Goal: Find specific page/section

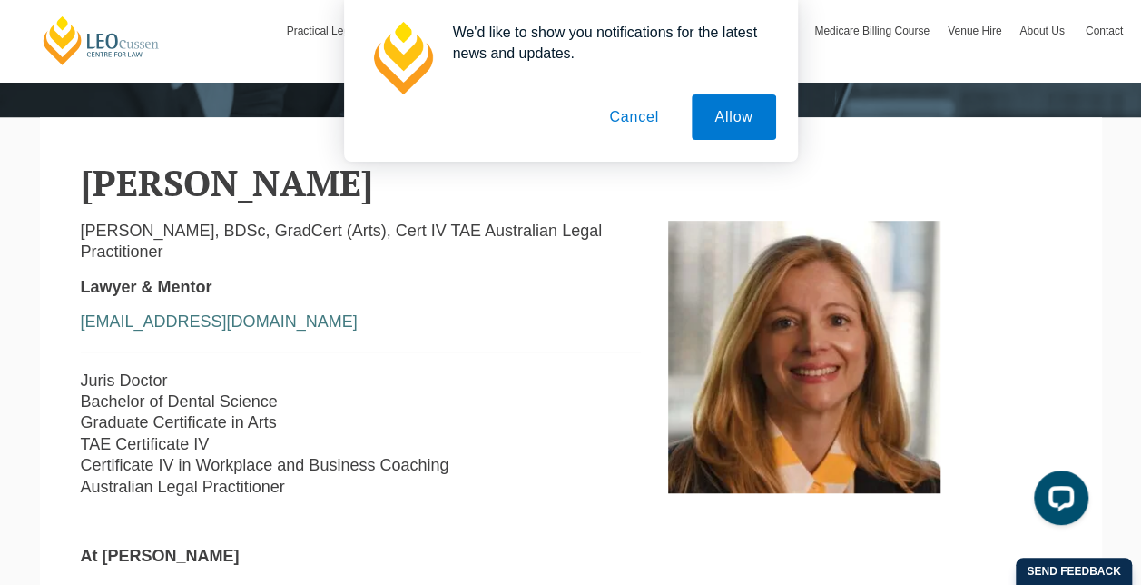
click at [622, 119] on button "Cancel" at bounding box center [634, 116] width 95 height 45
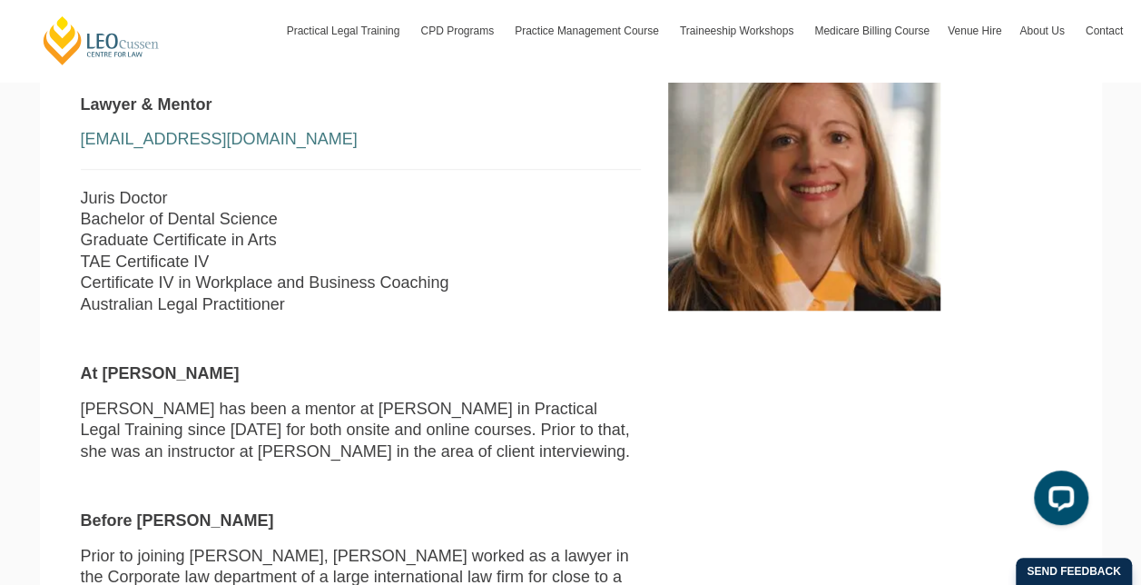
scroll to position [545, 0]
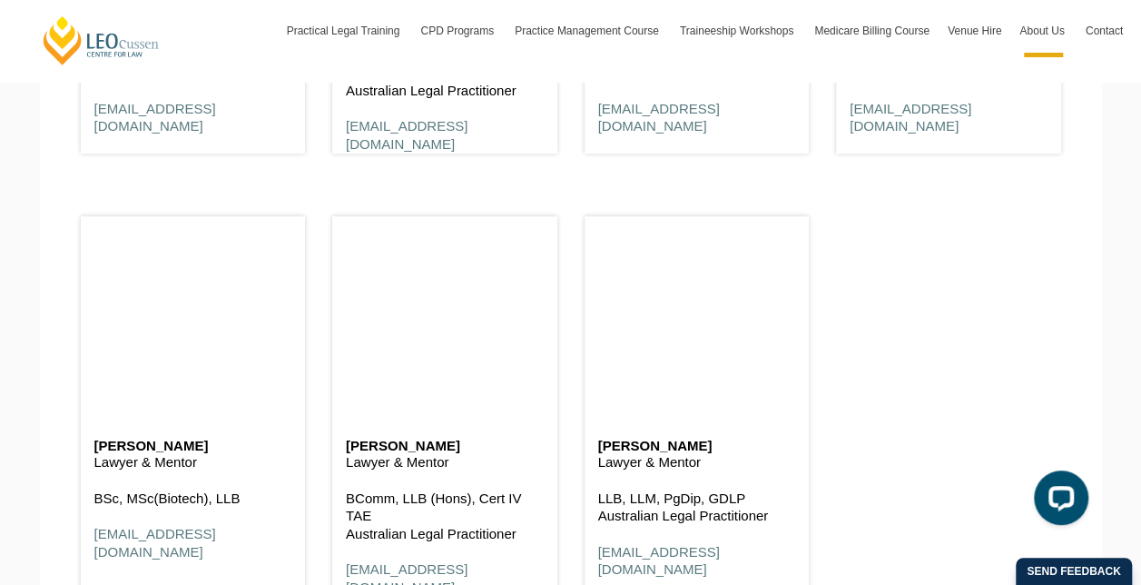
scroll to position [4359, 0]
